Goal: Obtain resource: Download file/media

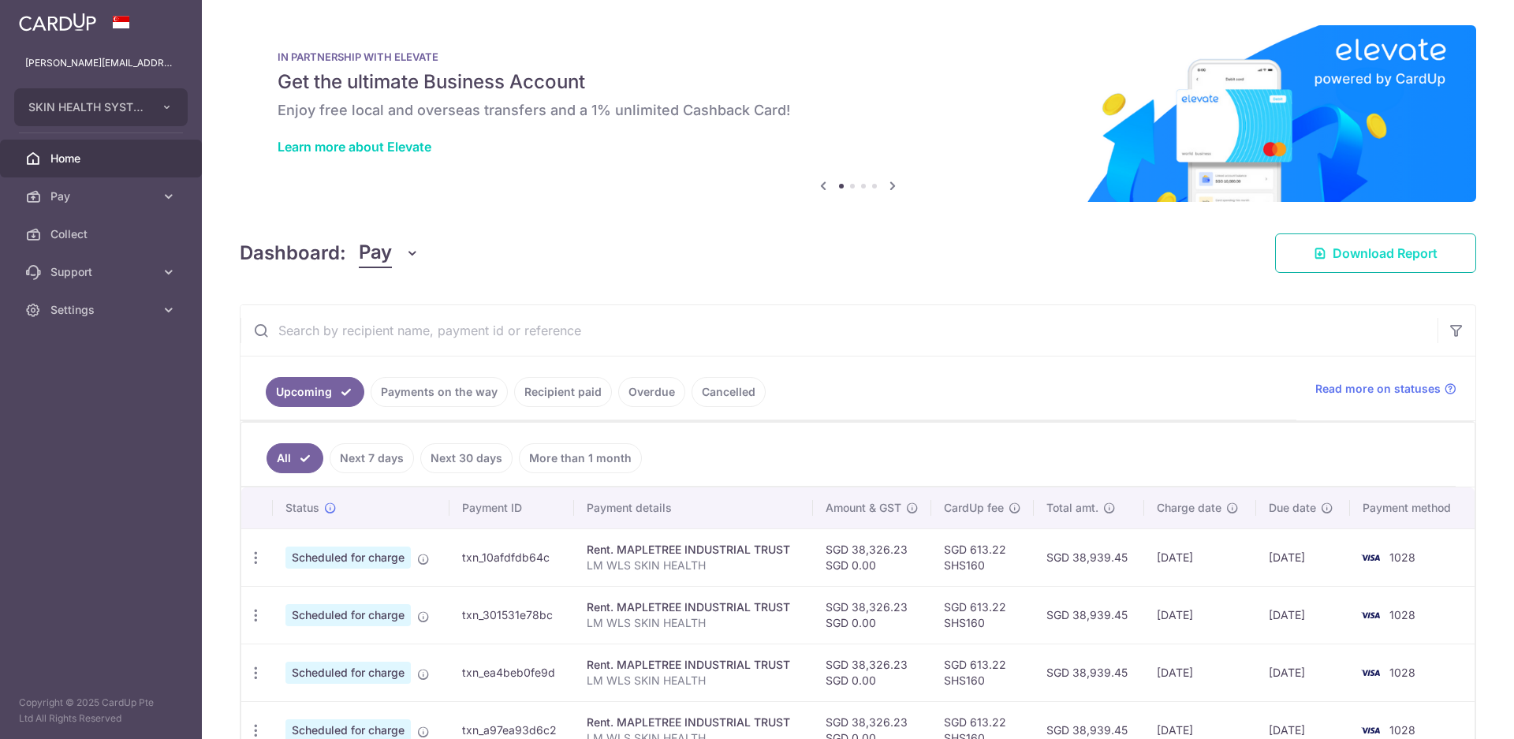
click at [1370, 254] on span "Download Report" at bounding box center [1385, 253] width 105 height 19
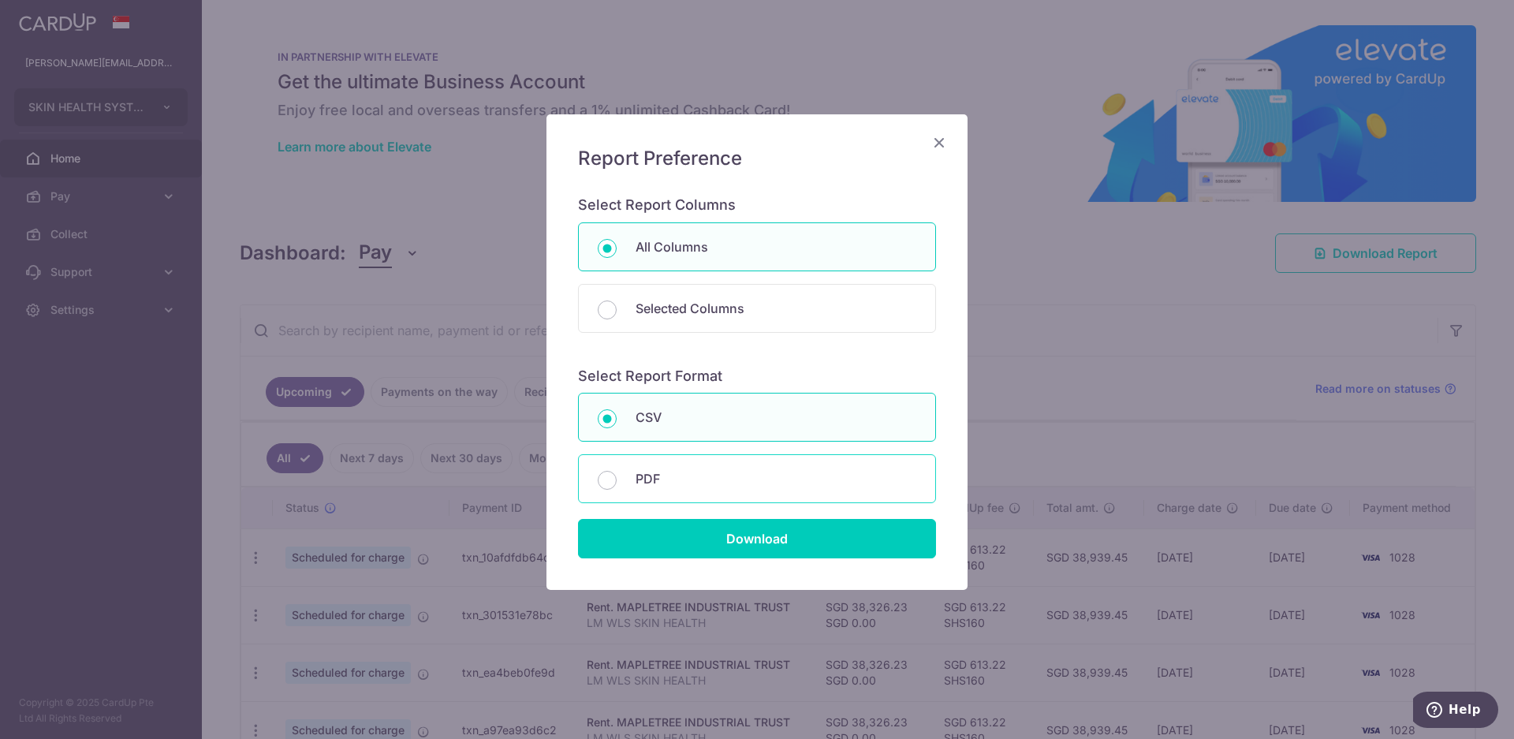
drag, startPoint x: 652, startPoint y: 486, endPoint x: 643, endPoint y: 495, distance: 13.4
click at [651, 486] on p "PDF" at bounding box center [776, 478] width 281 height 19
click at [617, 486] on input "PDF" at bounding box center [607, 480] width 19 height 19
radio input "false"
radio input "true"
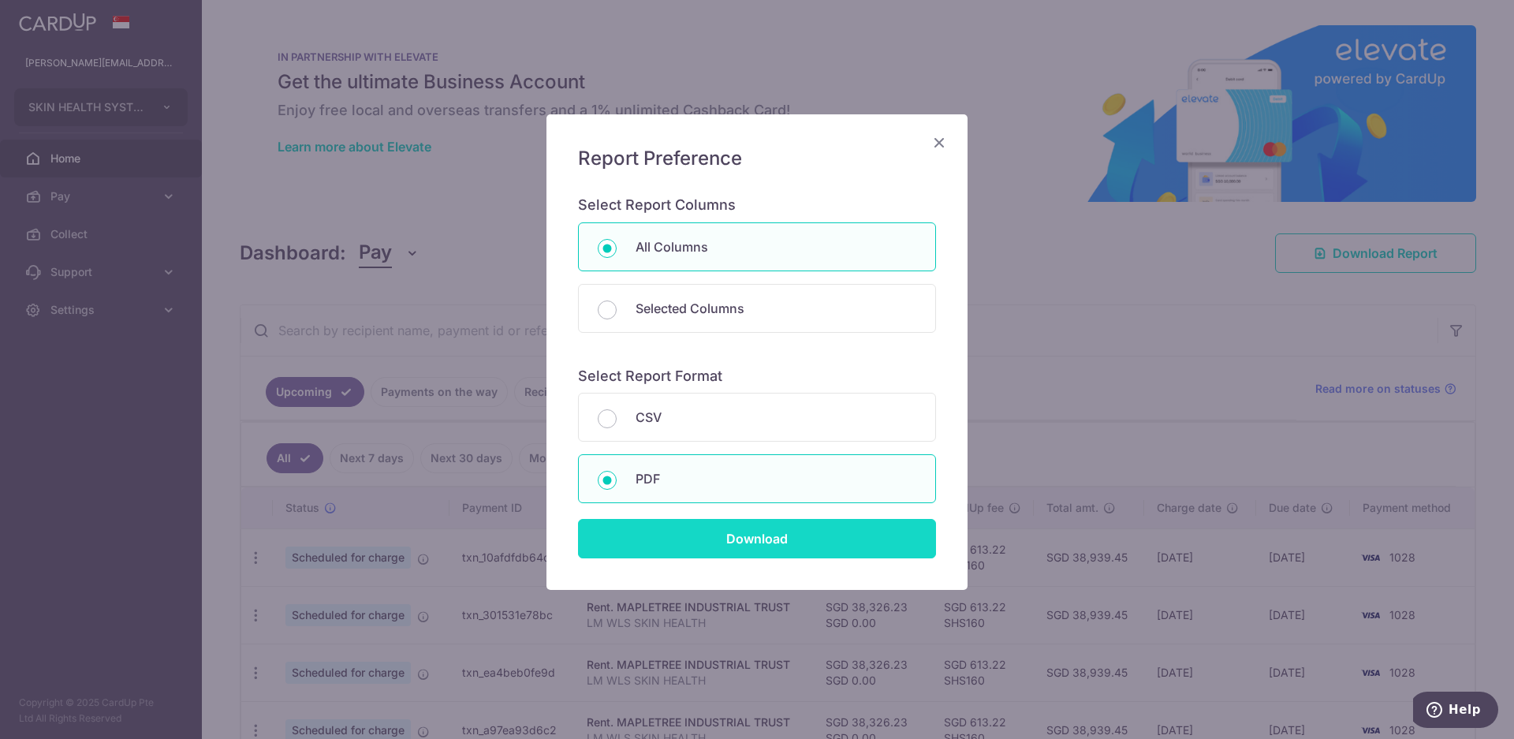
click at [751, 550] on input "Download" at bounding box center [757, 538] width 358 height 39
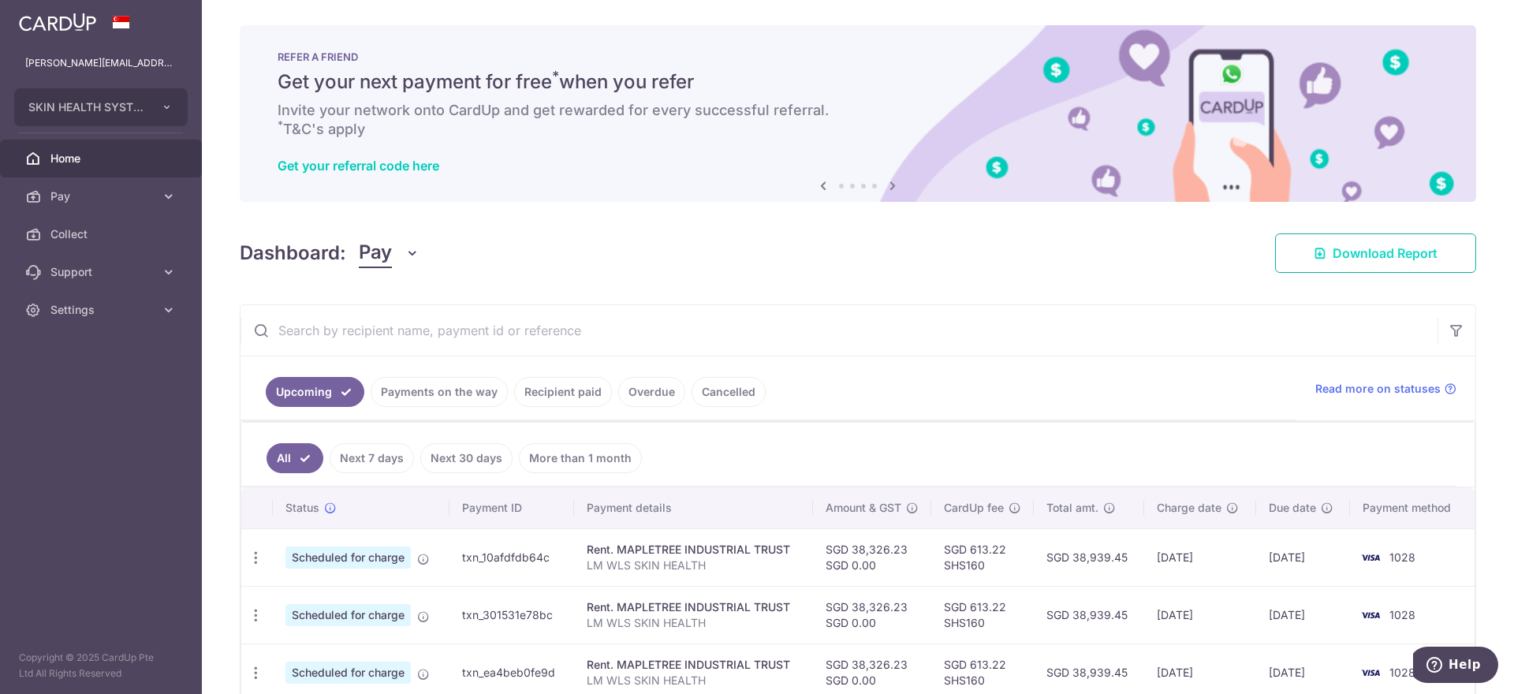
click at [1322, 250] on link "Download Report" at bounding box center [1375, 252] width 201 height 39
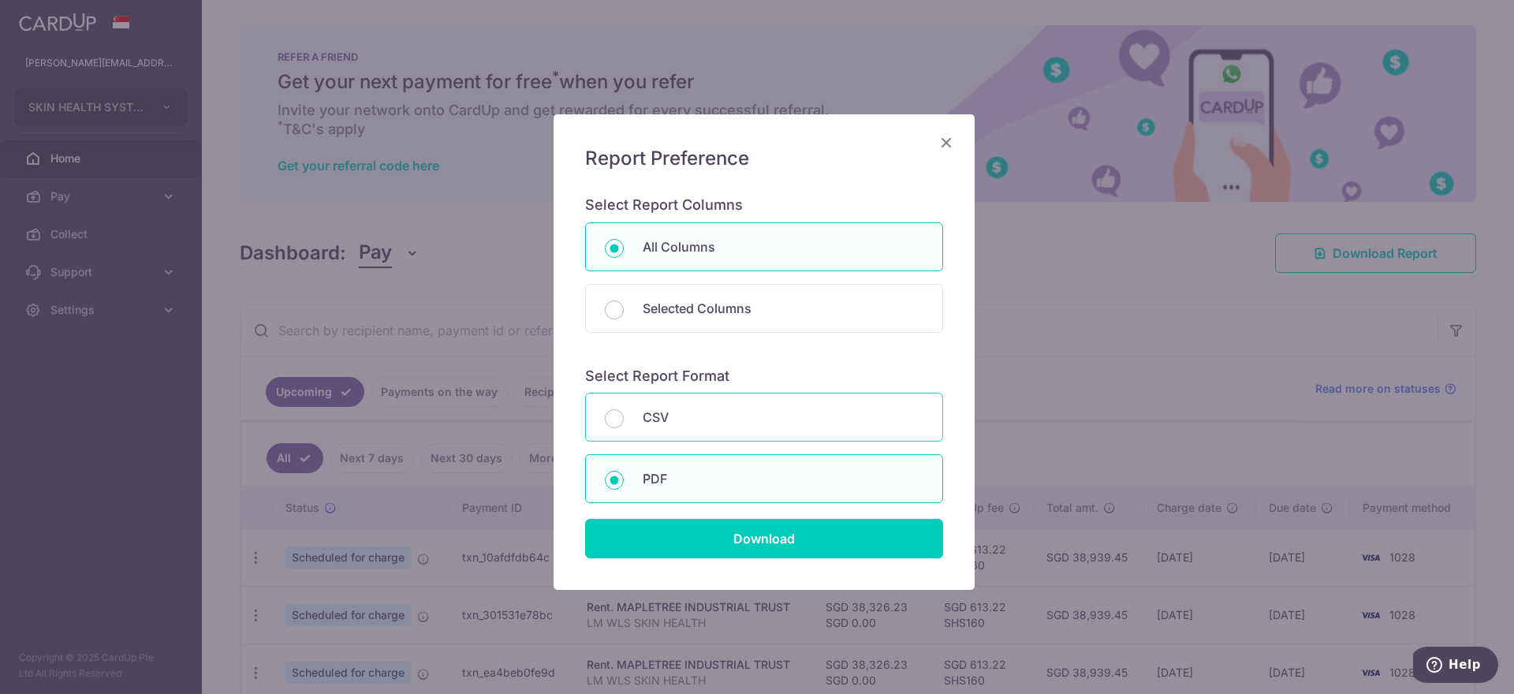
click at [664, 420] on p "CSV" at bounding box center [783, 417] width 281 height 19
click at [624, 420] on input "CSV" at bounding box center [614, 418] width 19 height 19
radio input "true"
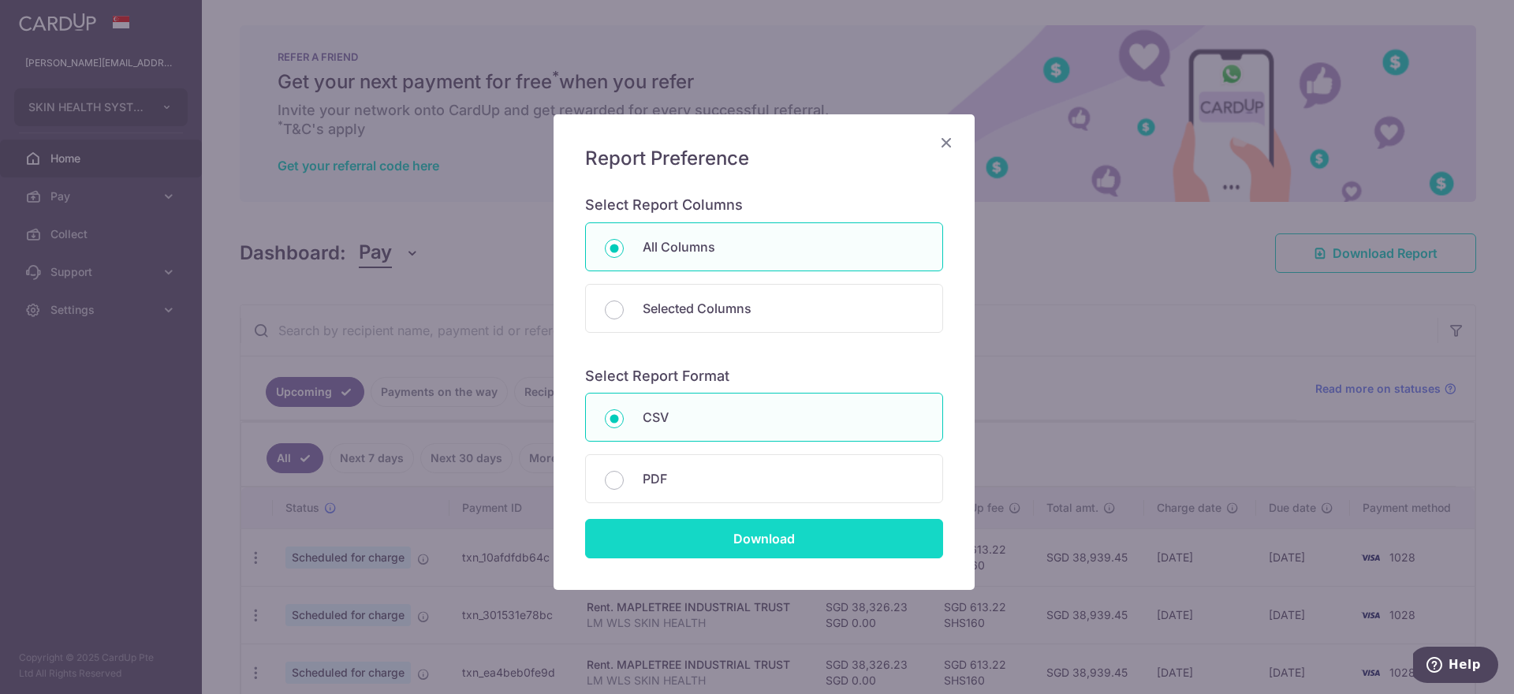
drag, startPoint x: 726, startPoint y: 532, endPoint x: 754, endPoint y: 470, distance: 68.1
click at [726, 533] on input "Download" at bounding box center [764, 538] width 358 height 39
